Goal: Transaction & Acquisition: Purchase product/service

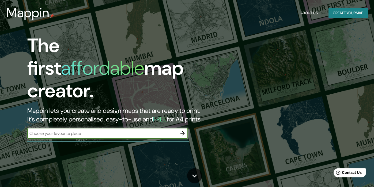
scroll to position [214, 0]
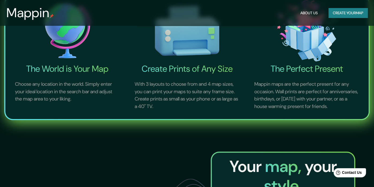
click at [337, 14] on button "Create your map" at bounding box center [348, 13] width 39 height 10
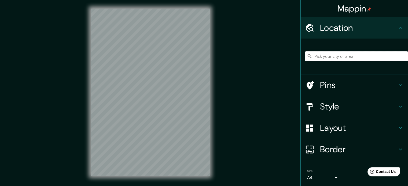
click at [339, 57] on input "Pick your city or area" at bounding box center [356, 56] width 103 height 10
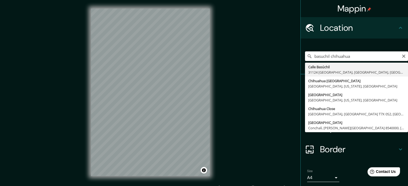
drag, startPoint x: 355, startPoint y: 55, endPoint x: 284, endPoint y: 53, distance: 71.6
click at [284, 53] on div "Mappin Location basuchil chihuahua Calle Basúchil 31124 Chihuahua, Chihuahua, M…" at bounding box center [204, 96] width 408 height 193
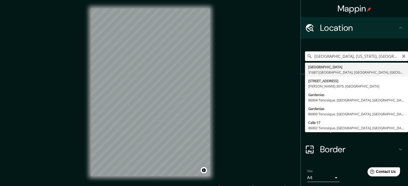
click at [374, 56] on input "Garden Grove, California, United States" at bounding box center [356, 56] width 103 height 10
type input "Calle Gardenias, 31687 Guerrero, Chihuahua, Mexico"
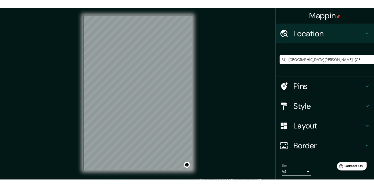
scroll to position [7, 0]
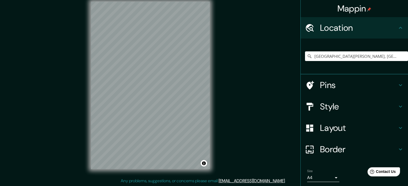
click at [322, 176] on body "Mappin Location Calle Gardenias, 31687 Guerrero, Chihuahua, Mexico Pins Style L…" at bounding box center [204, 86] width 408 height 186
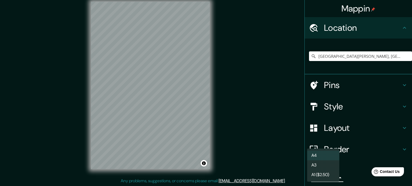
click at [325, 166] on li "A3" at bounding box center [323, 166] width 32 height 10
type input "a4"
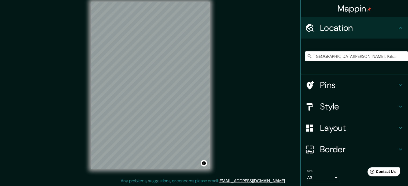
click at [259, 140] on div "Mappin Location Calle Gardenias, 31687 Guerrero, Chihuahua, Mexico Pins Style L…" at bounding box center [204, 89] width 408 height 193
click at [203, 111] on div "© Mapbox © OpenStreetMap Improve this map" at bounding box center [150, 85] width 136 height 185
drag, startPoint x: 89, startPoint y: 77, endPoint x: 274, endPoint y: 129, distance: 192.4
click at [309, 152] on div "Mappin Location Calle Gardenias, 31687 Guerrero, Chihuahua, Mexico Pins Style L…" at bounding box center [204, 89] width 408 height 193
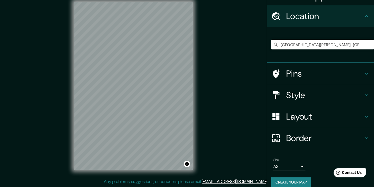
scroll to position [18, 0]
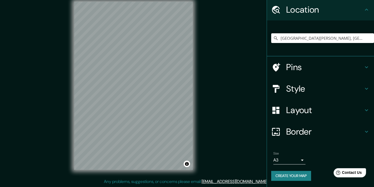
click at [297, 176] on button "Create your map" at bounding box center [291, 175] width 40 height 10
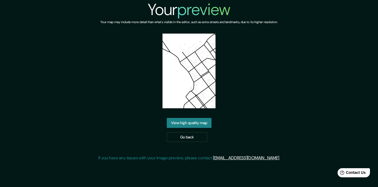
click at [196, 125] on link "View high quality map" at bounding box center [189, 123] width 45 height 10
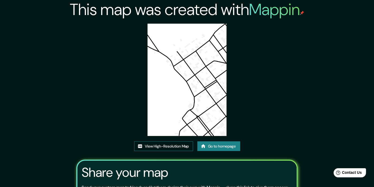
click at [177, 144] on link "View High-Resolution Map" at bounding box center [163, 146] width 59 height 10
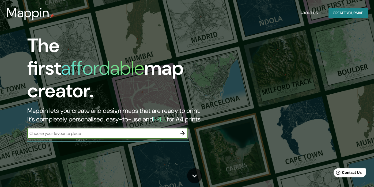
click at [110, 130] on input "text" at bounding box center [102, 133] width 150 height 6
click at [110, 130] on input "garden" at bounding box center [102, 133] width 150 height 6
type input "garden"
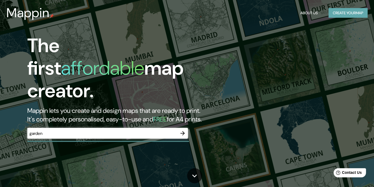
click at [341, 10] on button "Create your map" at bounding box center [348, 13] width 39 height 10
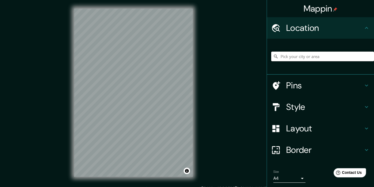
click at [301, 58] on input "Pick your city or area" at bounding box center [322, 56] width 103 height 10
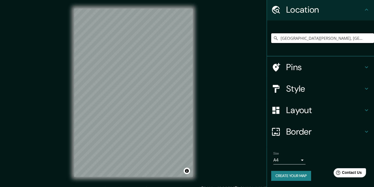
type input "Calle Gardenias, 31687 Guerrero, Chihuahua, Mexico"
click at [298, 83] on h4 "Style" at bounding box center [324, 88] width 77 height 11
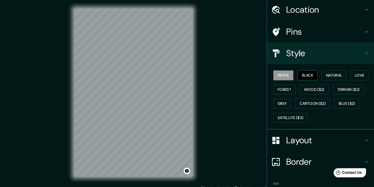
click at [303, 78] on button "Black" at bounding box center [308, 75] width 20 height 10
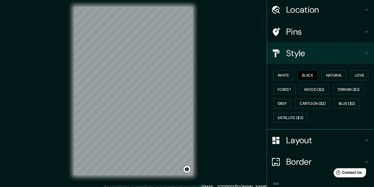
scroll to position [2, 0]
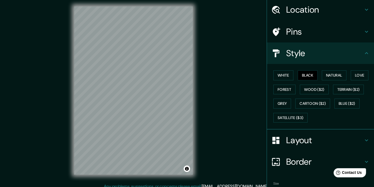
click at [211, 141] on div "Mappin Location Calle Gardenias, 31687 Guerrero, Chihuahua, Mexico Calle Garden…" at bounding box center [187, 94] width 374 height 193
click at [259, 151] on div "Mappin Location Calle Gardenias, 31687 Guerrero, Chihuahua, Mexico Calle Garden…" at bounding box center [187, 94] width 374 height 193
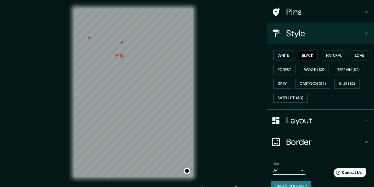
scroll to position [47, 0]
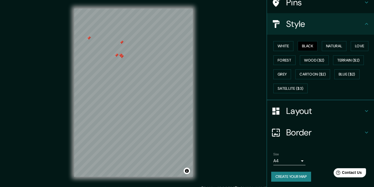
click at [299, 134] on h4 "Border" at bounding box center [324, 132] width 77 height 11
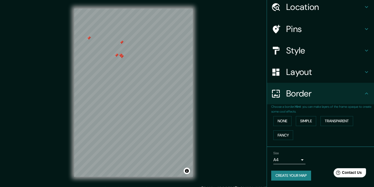
scroll to position [20, 0]
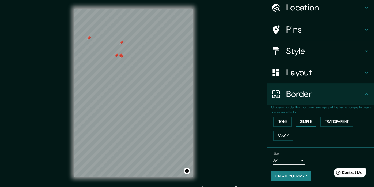
click at [298, 118] on button "Simple" at bounding box center [306, 121] width 20 height 10
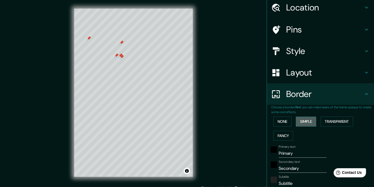
click at [298, 118] on button "Simple" at bounding box center [306, 121] width 20 height 10
type input "177"
type input "35"
click at [277, 119] on button "None" at bounding box center [283, 121] width 18 height 10
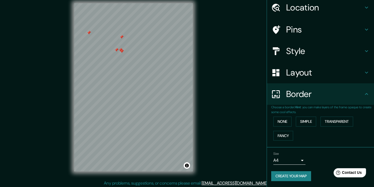
scroll to position [7, 0]
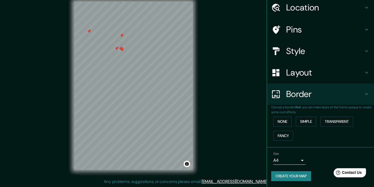
click at [285, 158] on body "Mappin Location Calle Gardenias, 31687 Guerrero, Chihuahua, Mexico Calle Garden…" at bounding box center [187, 86] width 374 height 187
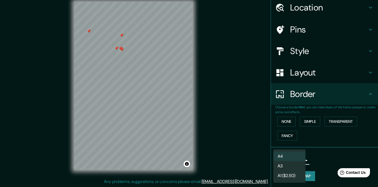
click at [292, 162] on li "A3" at bounding box center [290, 166] width 32 height 10
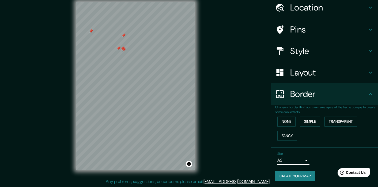
click at [292, 159] on body "Mappin Location Calle Gardenias, 31687 Guerrero, Chihuahua, Mexico Calle Garden…" at bounding box center [189, 86] width 378 height 187
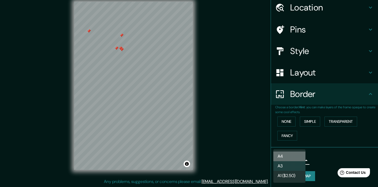
click at [294, 151] on li "A4" at bounding box center [290, 156] width 32 height 10
type input "single"
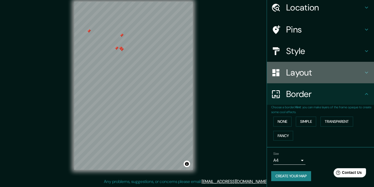
click at [306, 73] on h4 "Layout" at bounding box center [324, 72] width 77 height 11
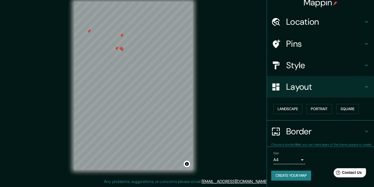
scroll to position [6, 0]
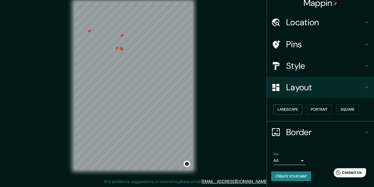
click at [289, 106] on button "Landscape" at bounding box center [288, 109] width 29 height 10
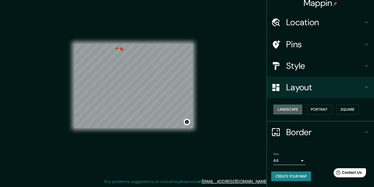
click at [289, 106] on button "Landscape" at bounding box center [288, 109] width 29 height 10
click at [325, 109] on button "Portrait" at bounding box center [319, 109] width 25 height 10
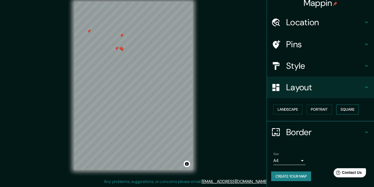
click at [343, 109] on button "Square" at bounding box center [348, 109] width 23 height 10
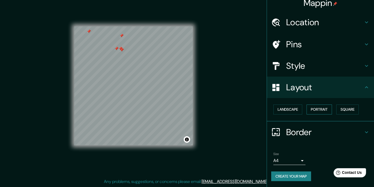
click at [317, 109] on button "Portrait" at bounding box center [319, 109] width 25 height 10
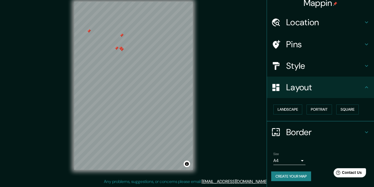
click at [293, 173] on button "Create your map" at bounding box center [291, 176] width 40 height 10
click at [283, 174] on button "Create your map" at bounding box center [291, 176] width 40 height 10
click at [289, 178] on button "Create your map" at bounding box center [291, 176] width 40 height 10
click at [287, 175] on button "Create your map" at bounding box center [291, 176] width 40 height 10
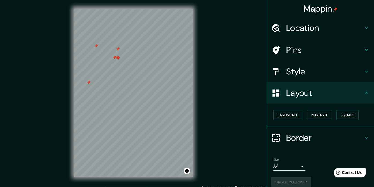
scroll to position [7, 0]
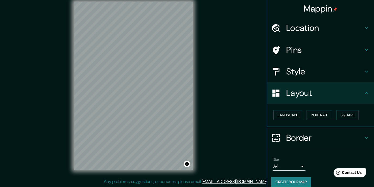
click at [68, 89] on div "© Mapbox © OpenStreetMap Improve this map" at bounding box center [134, 85] width 136 height 185
click at [213, 75] on div "Mappin Location Calle Gardenias, 31687 Guerrero, Chihuahua, Mexico Calle Garden…" at bounding box center [187, 89] width 374 height 193
click at [299, 181] on button "Create your map" at bounding box center [291, 182] width 40 height 10
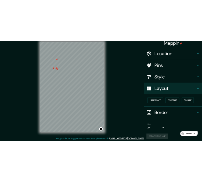
scroll to position [6, 0]
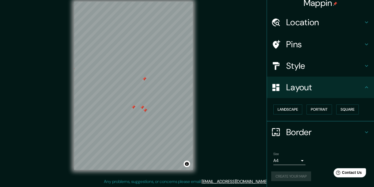
click at [69, 95] on div "© Mapbox © OpenStreetMap Improve this map" at bounding box center [134, 85] width 136 height 185
click at [42, 17] on div "Mappin Location Calle Gardenias, 31687 Guerrero, Chihuahua, Mexico Calle Garden…" at bounding box center [187, 89] width 374 height 193
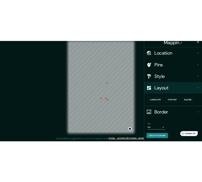
scroll to position [5, 0]
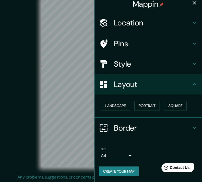
click at [191, 1] on icon "button" at bounding box center [194, 3] width 6 height 6
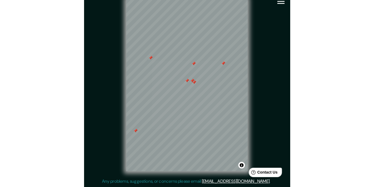
scroll to position [4, 0]
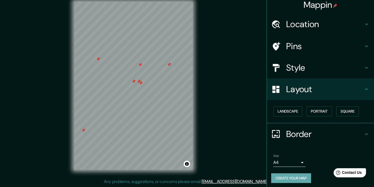
click at [289, 173] on button "Create your map" at bounding box center [291, 178] width 40 height 10
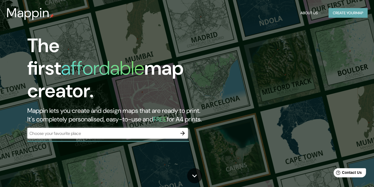
click at [351, 12] on button "Create your map" at bounding box center [348, 13] width 39 height 10
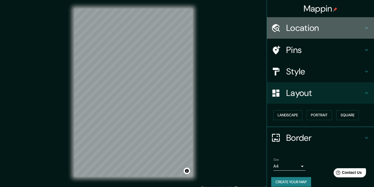
click at [299, 27] on h4 "Location" at bounding box center [324, 28] width 77 height 11
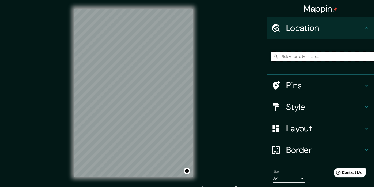
click at [297, 57] on input "Pick your city or area" at bounding box center [322, 56] width 103 height 10
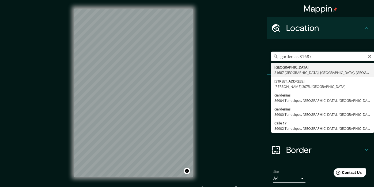
type input "Calle Gardenias, 31687 Guerrero, Chihuahua, Mexico"
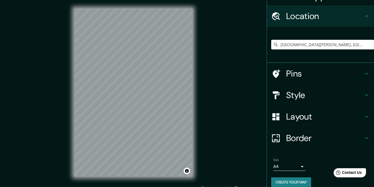
scroll to position [18, 0]
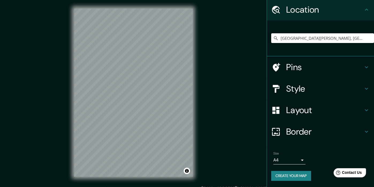
click at [286, 174] on button "Create your map" at bounding box center [291, 175] width 40 height 10
click at [295, 173] on div "Create your map" at bounding box center [320, 175] width 99 height 10
click at [295, 173] on button "Create your map" at bounding box center [291, 175] width 40 height 10
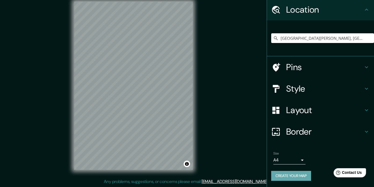
click at [293, 174] on button "Create your map" at bounding box center [291, 175] width 40 height 10
click at [69, 73] on div "© Mapbox © OpenStreetMap Improve this map" at bounding box center [134, 85] width 136 height 185
click at [287, 173] on button "Create your map" at bounding box center [291, 175] width 40 height 10
drag, startPoint x: 27, startPoint y: 13, endPoint x: 36, endPoint y: 8, distance: 9.9
click at [27, 13] on div "Mappin Location Calle Gardenias, 31687 Guerrero, Chihuahua, Mexico Pins Style L…" at bounding box center [187, 89] width 374 height 193
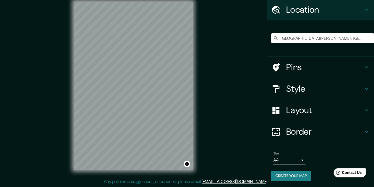
click at [135, 180] on html "Mappin Location Calle Gardenias, 31687 Guerrero, Chihuahua, Mexico Pins Style L…" at bounding box center [187, 86] width 374 height 187
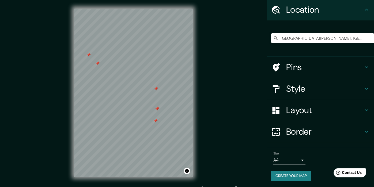
click at [205, 138] on div "Mappin Location Calle Gardenias, 31687 Guerrero, Chihuahua, Mexico Pins Style L…" at bounding box center [187, 96] width 374 height 193
click at [78, 0] on html "Mappin Location Calle Gardenias, 31687 Guerrero, Chihuahua, Mexico Pins Style L…" at bounding box center [187, 93] width 374 height 187
click at [20, 45] on div "Mappin Location Calle Gardenias, 31687 Guerrero, Chihuahua, Mexico Pins Style L…" at bounding box center [187, 96] width 374 height 193
click at [207, 181] on div "Mappin Location Calle Gardenias, 31687 Guerrero, Chihuahua, Mexico Pins Style L…" at bounding box center [187, 96] width 374 height 193
click at [220, 186] on html "Mappin Location Calle Gardenias, 31687 Guerrero, Chihuahua, Mexico Pins Style L…" at bounding box center [187, 93] width 374 height 187
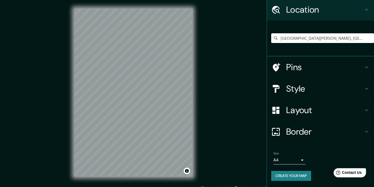
drag, startPoint x: 55, startPoint y: 5, endPoint x: 59, endPoint y: 2, distance: 5.5
click at [55, 5] on div "Mappin Location Calle Gardenias, 31687 Guerrero, Chihuahua, Mexico Pins Style L…" at bounding box center [187, 96] width 374 height 193
click at [58, 57] on div "Mappin Location Calle Gardenias, 31687 Guerrero, Chihuahua, Mexico Pins Style L…" at bounding box center [187, 96] width 374 height 193
click at [73, 84] on div "© Mapbox © OpenStreetMap Improve this map" at bounding box center [134, 92] width 136 height 185
